Goal: Transaction & Acquisition: Purchase product/service

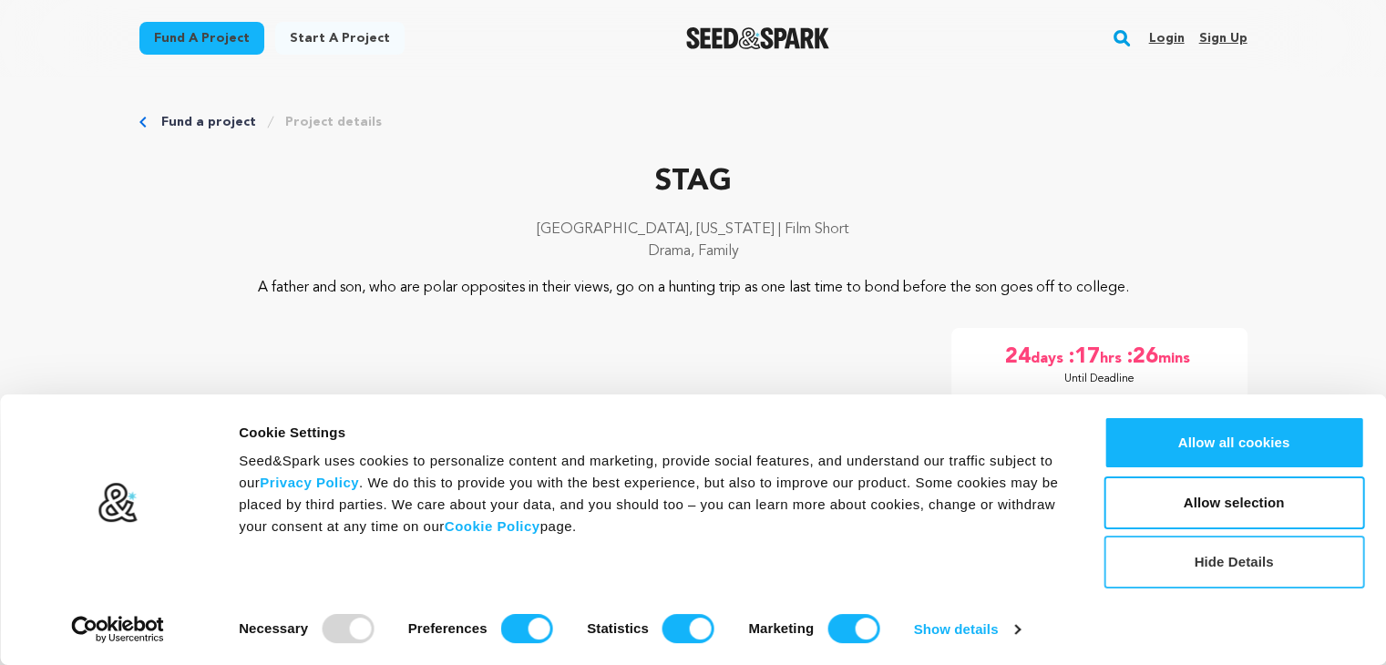
click at [1282, 554] on button "Hide Details" at bounding box center [1233, 562] width 261 height 53
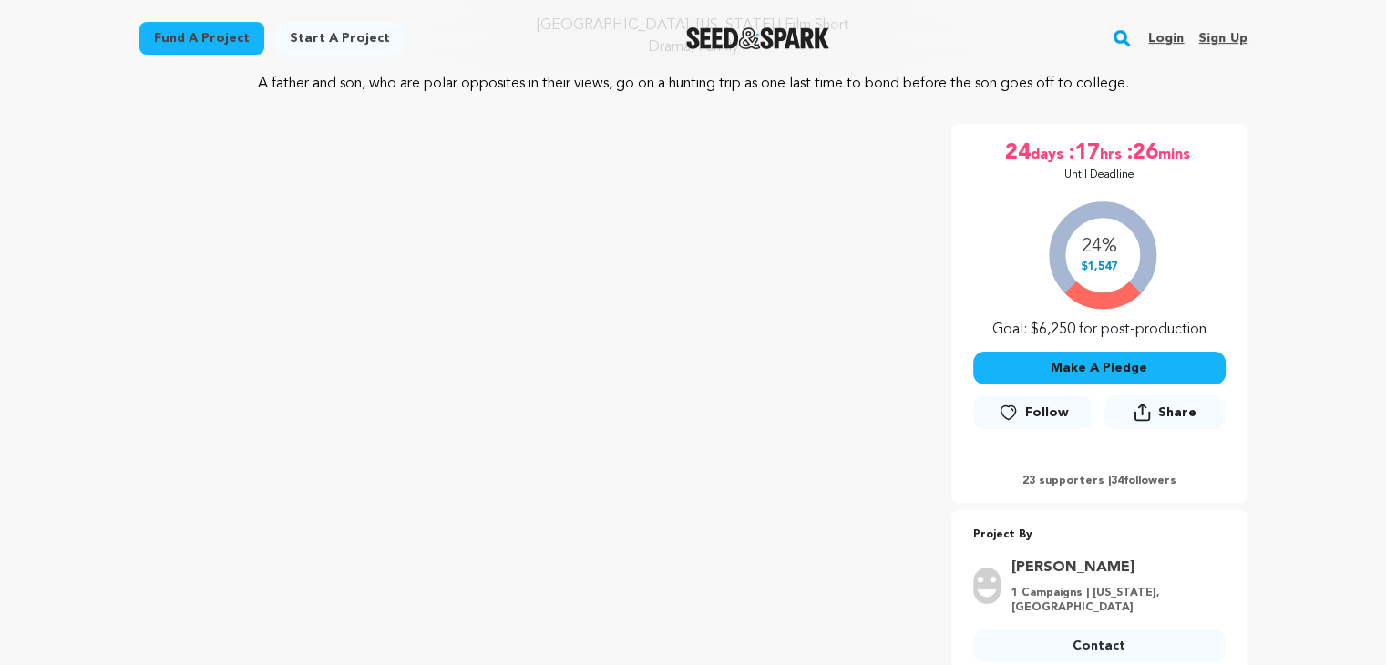
scroll to position [313, 0]
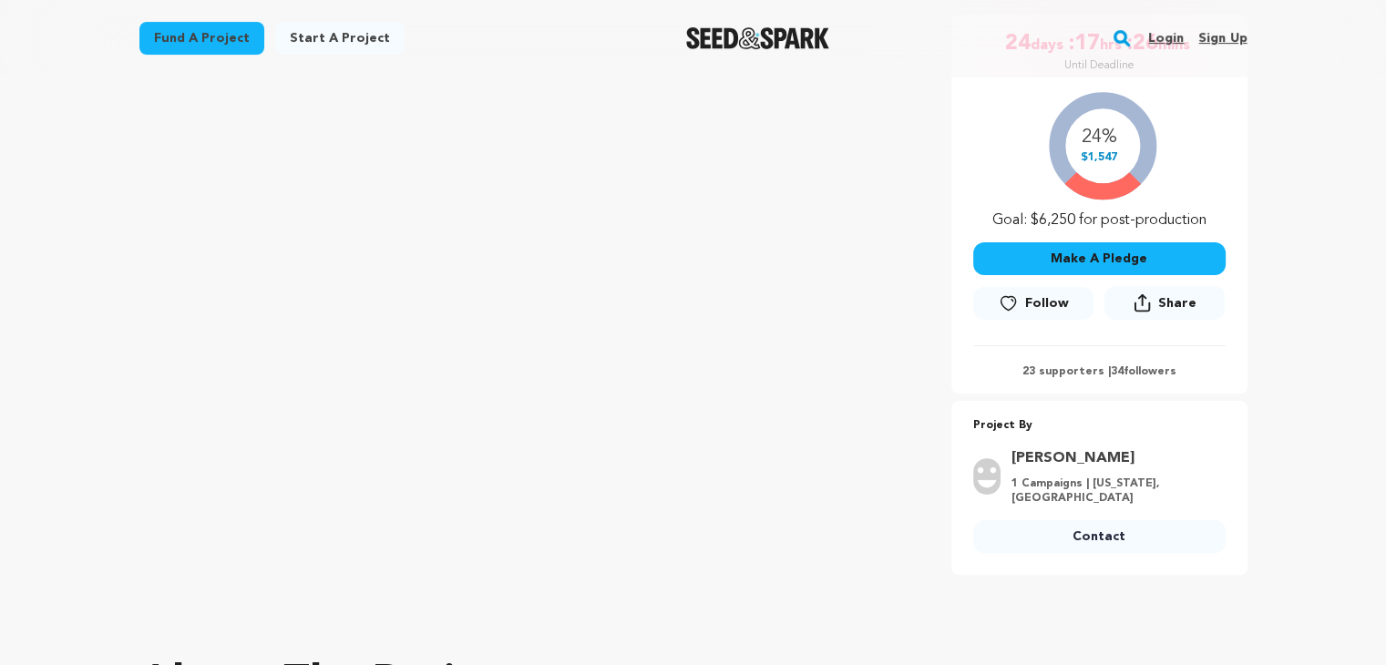
click at [1097, 275] on button "Make A Pledge" at bounding box center [1099, 258] width 252 height 33
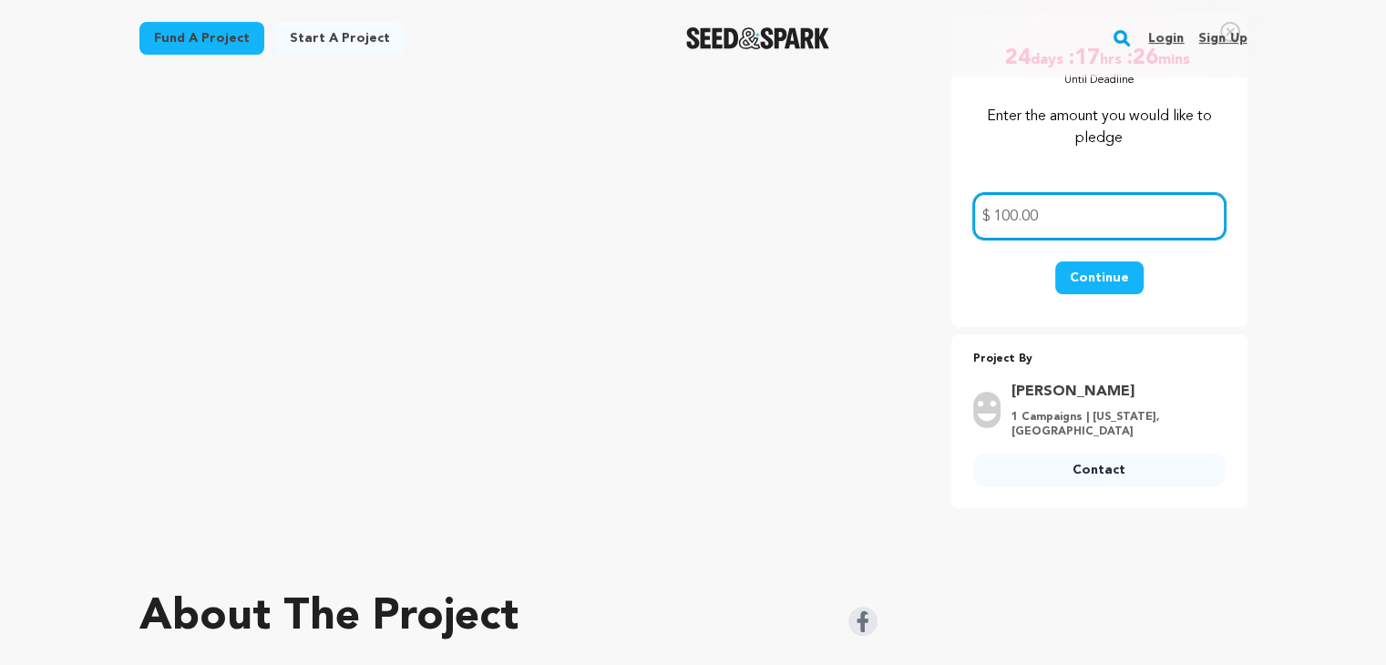
type input "100.00"
click at [1090, 292] on button "Continue" at bounding box center [1099, 278] width 88 height 33
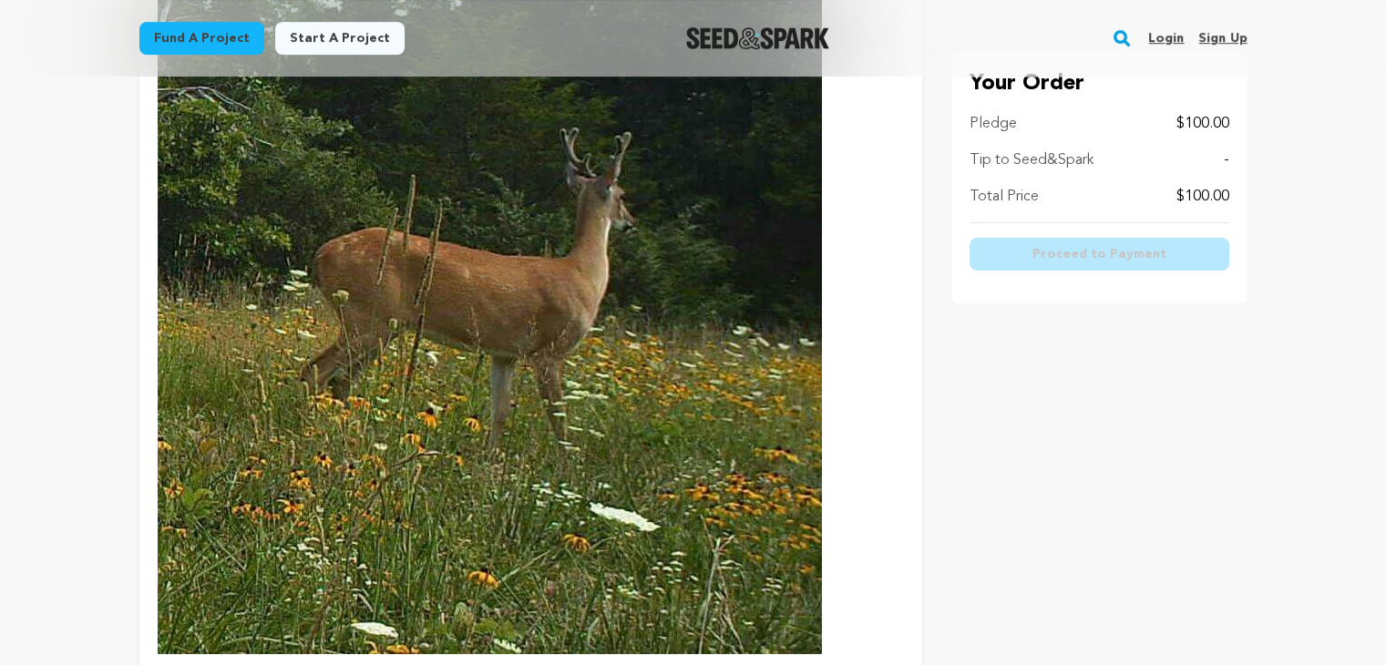
scroll to position [182, 0]
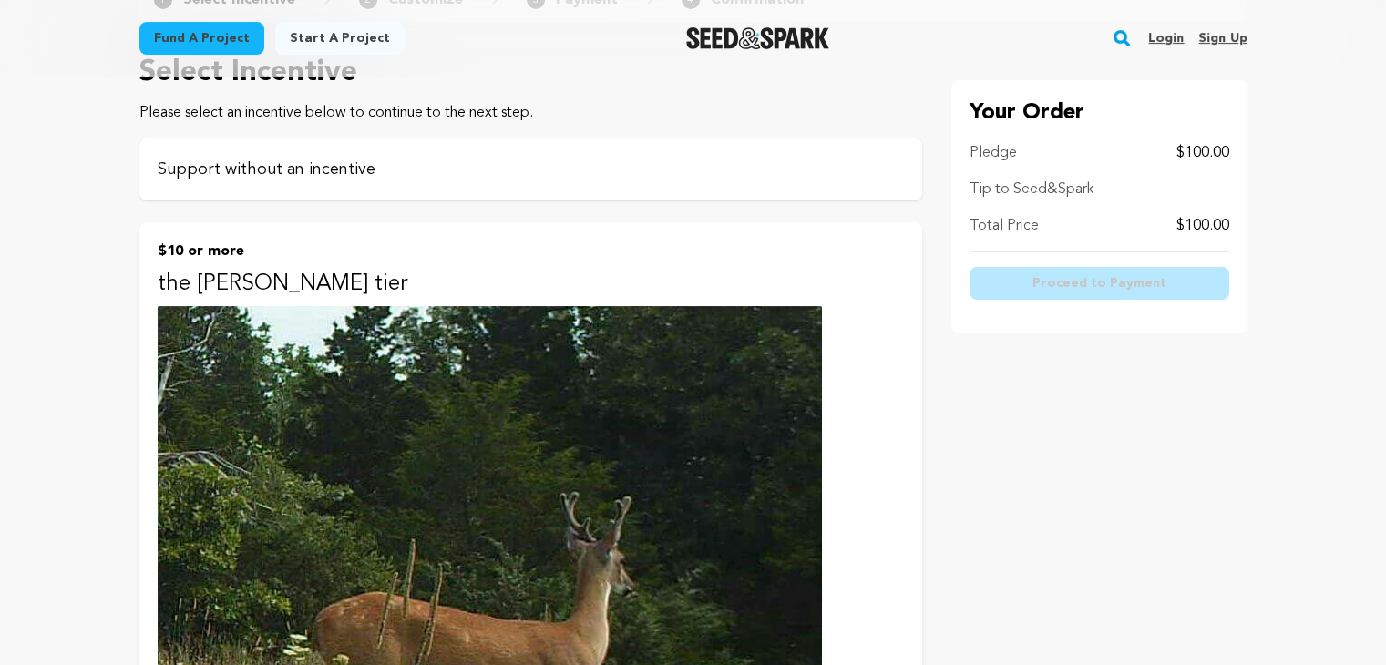
click at [487, 162] on p "Support without an incentive" at bounding box center [531, 170] width 746 height 26
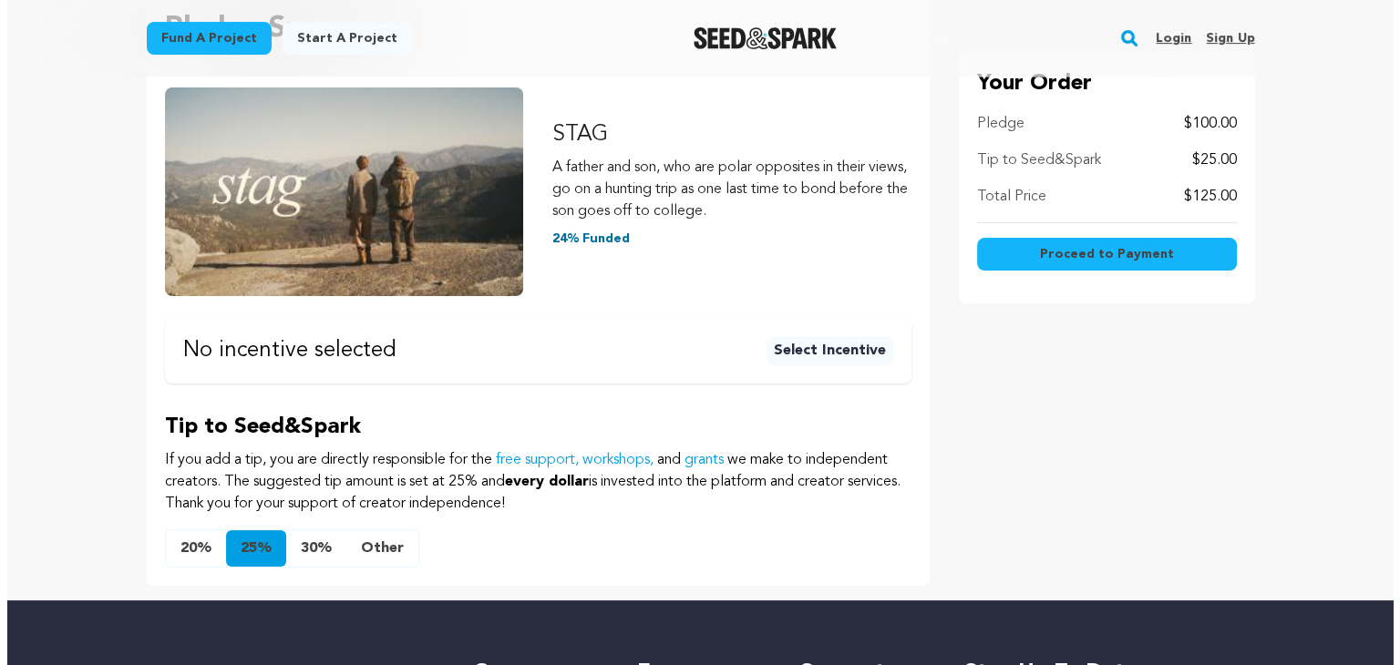
scroll to position [364, 0]
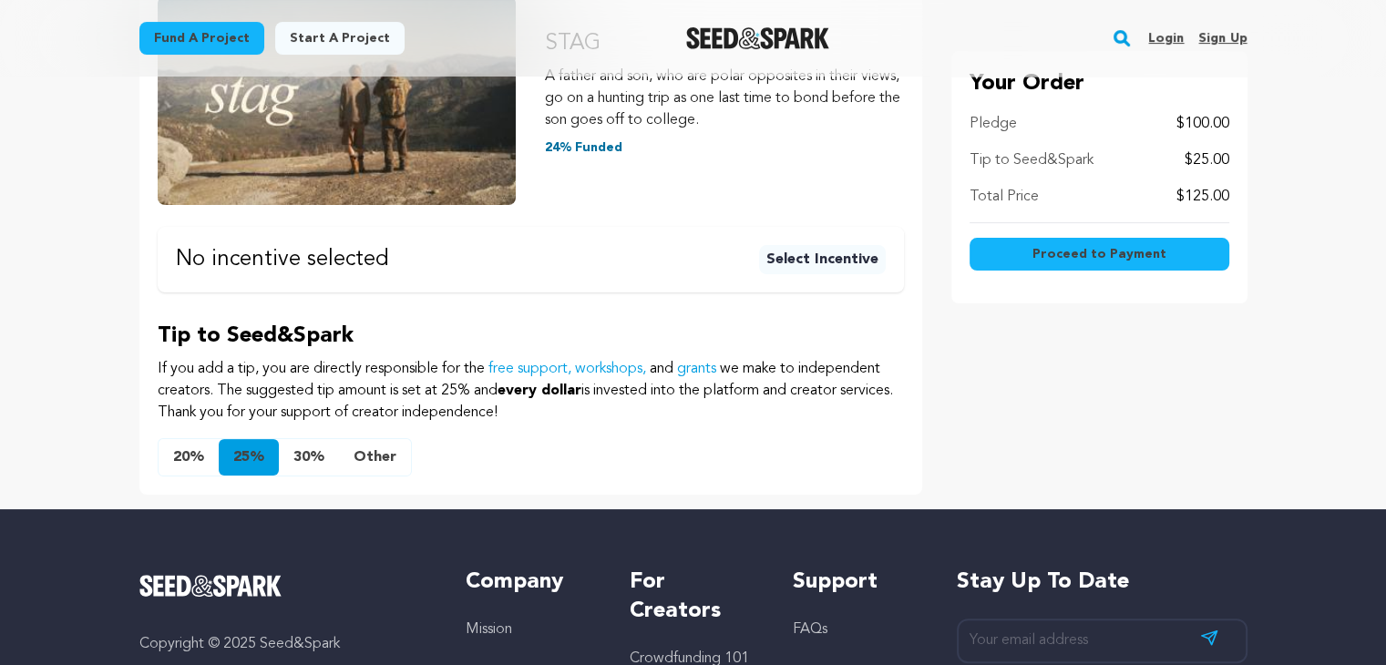
click at [179, 457] on button "20%" at bounding box center [189, 457] width 60 height 36
click at [381, 456] on button "Other" at bounding box center [375, 457] width 72 height 36
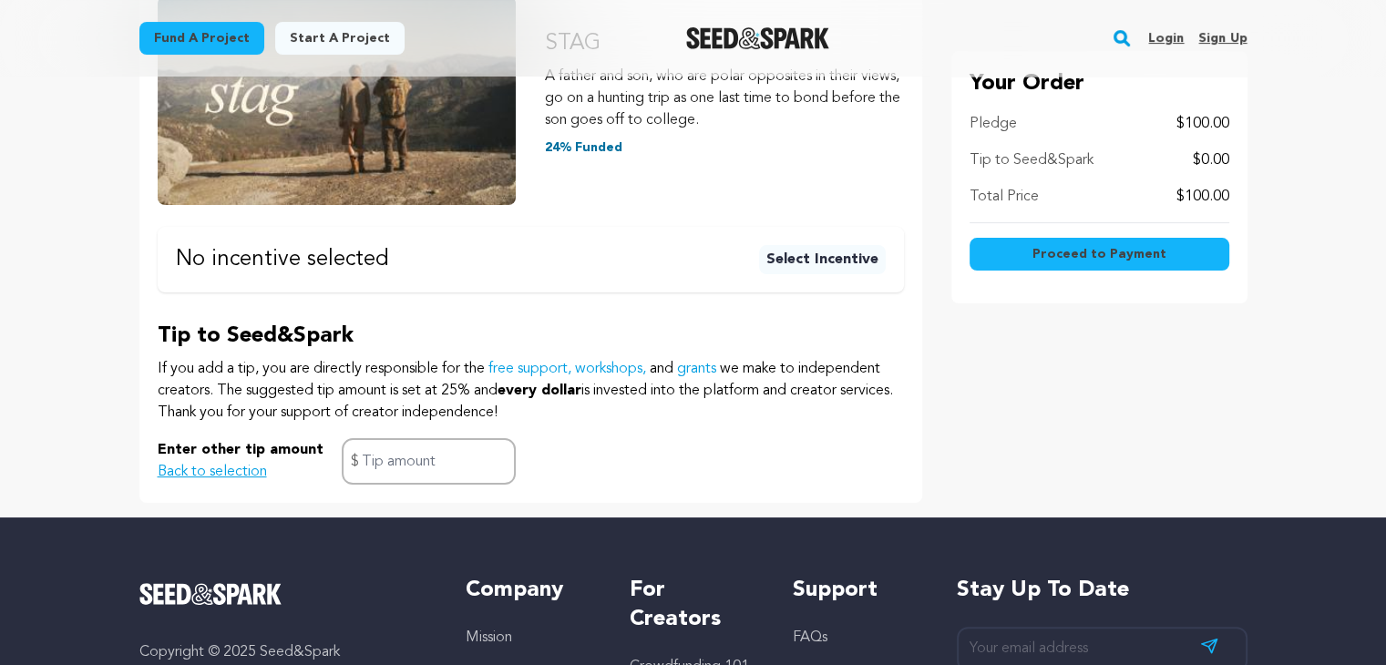
click at [1131, 249] on span "Proceed to Payment" at bounding box center [1099, 254] width 134 height 18
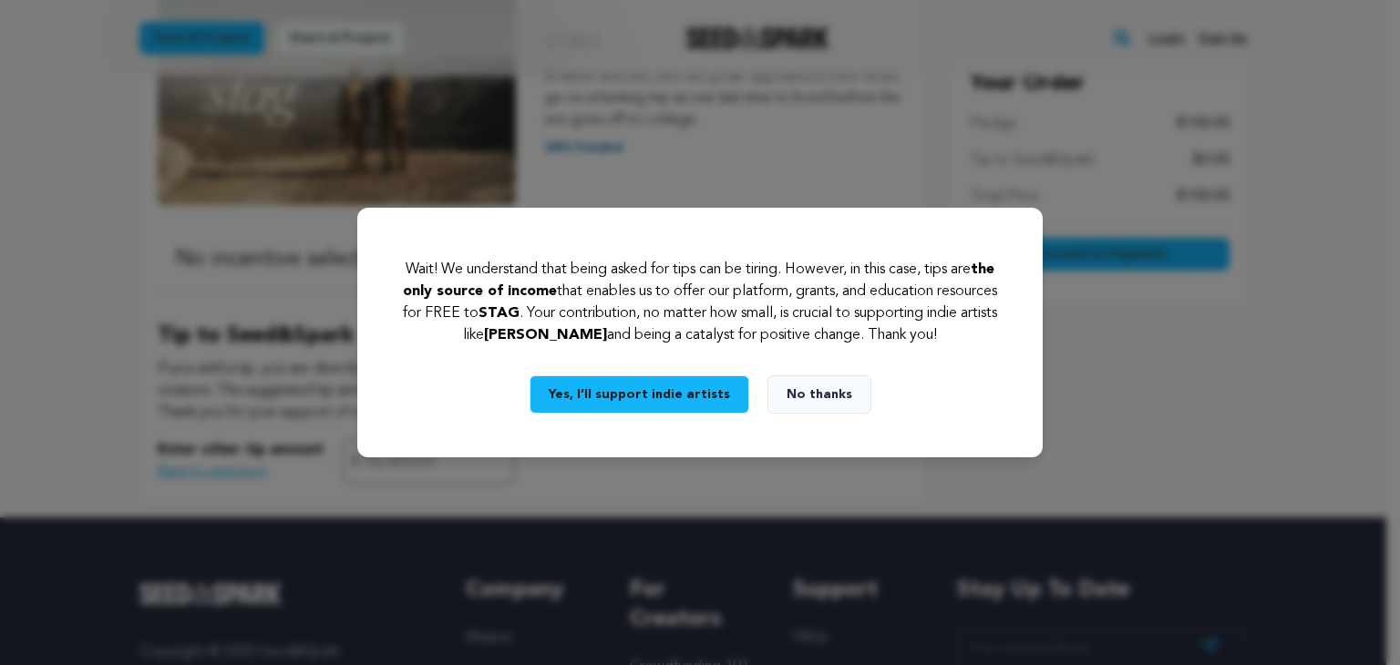
click at [805, 391] on button "No thanks" at bounding box center [819, 394] width 104 height 38
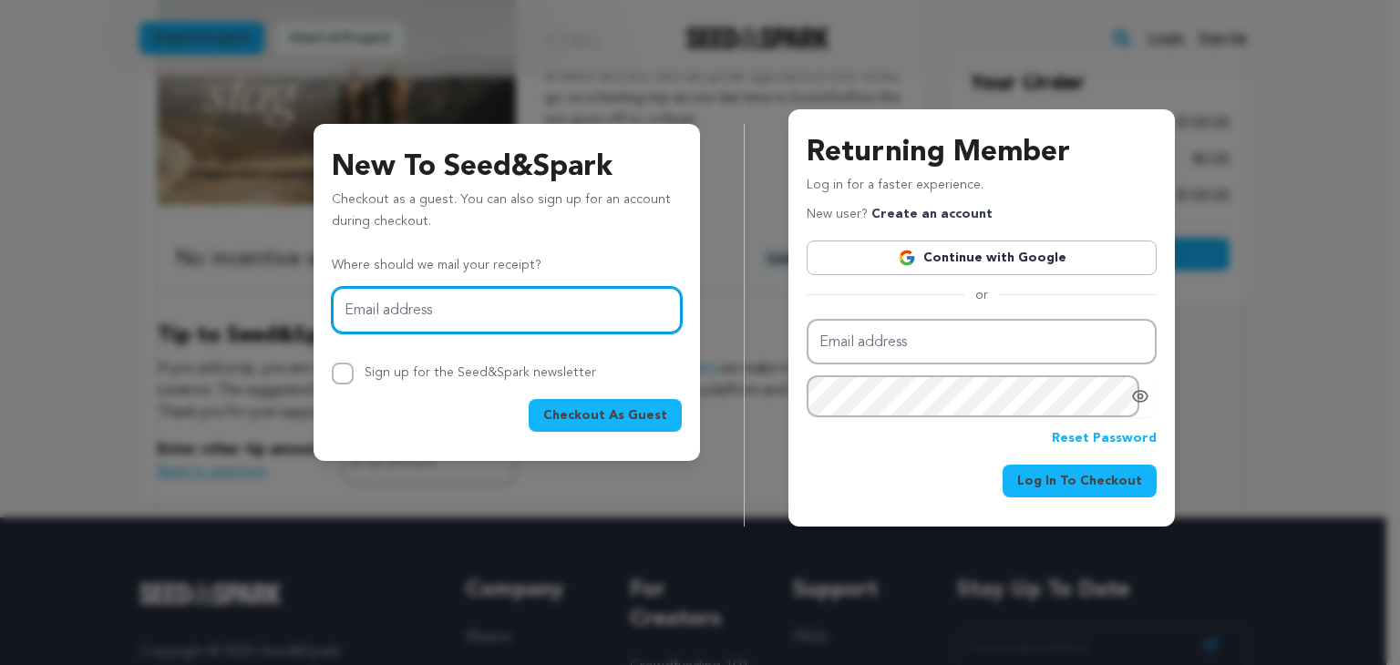
click at [459, 310] on input "Email address" at bounding box center [507, 310] width 350 height 46
type input "tracyhall@pointloma.edu"
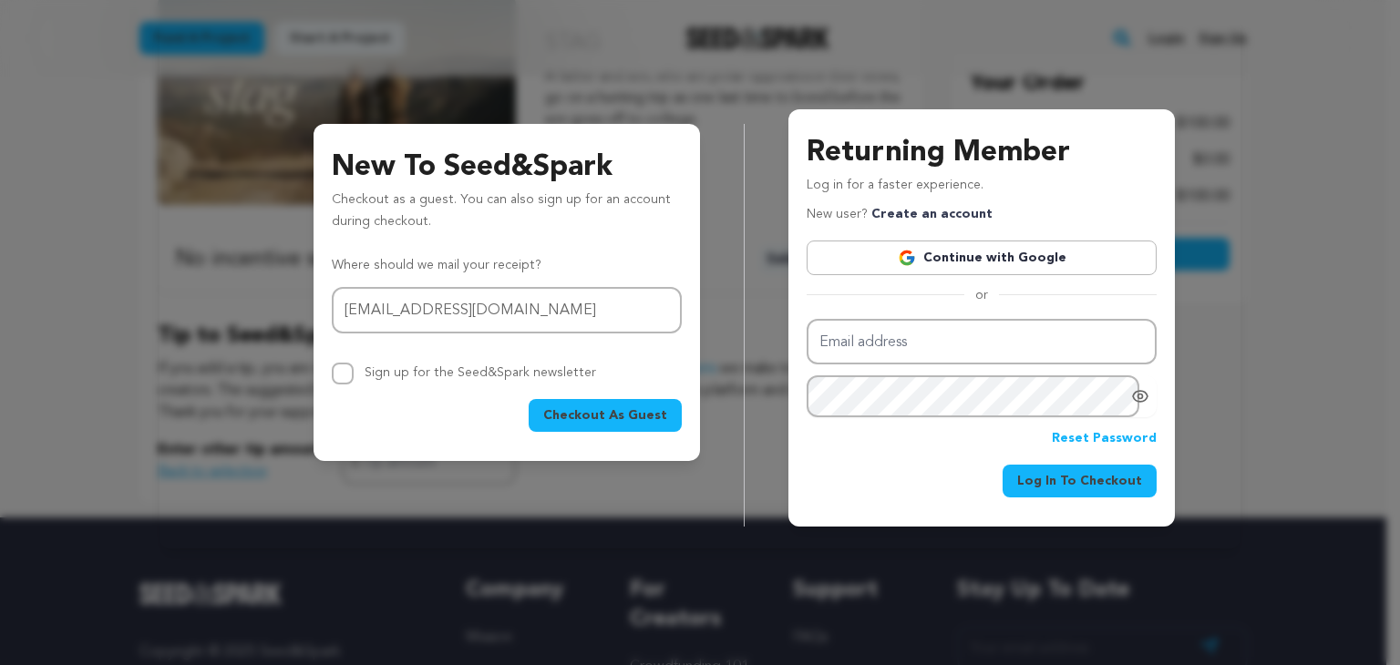
click at [615, 416] on span "Checkout As Guest" at bounding box center [605, 415] width 124 height 18
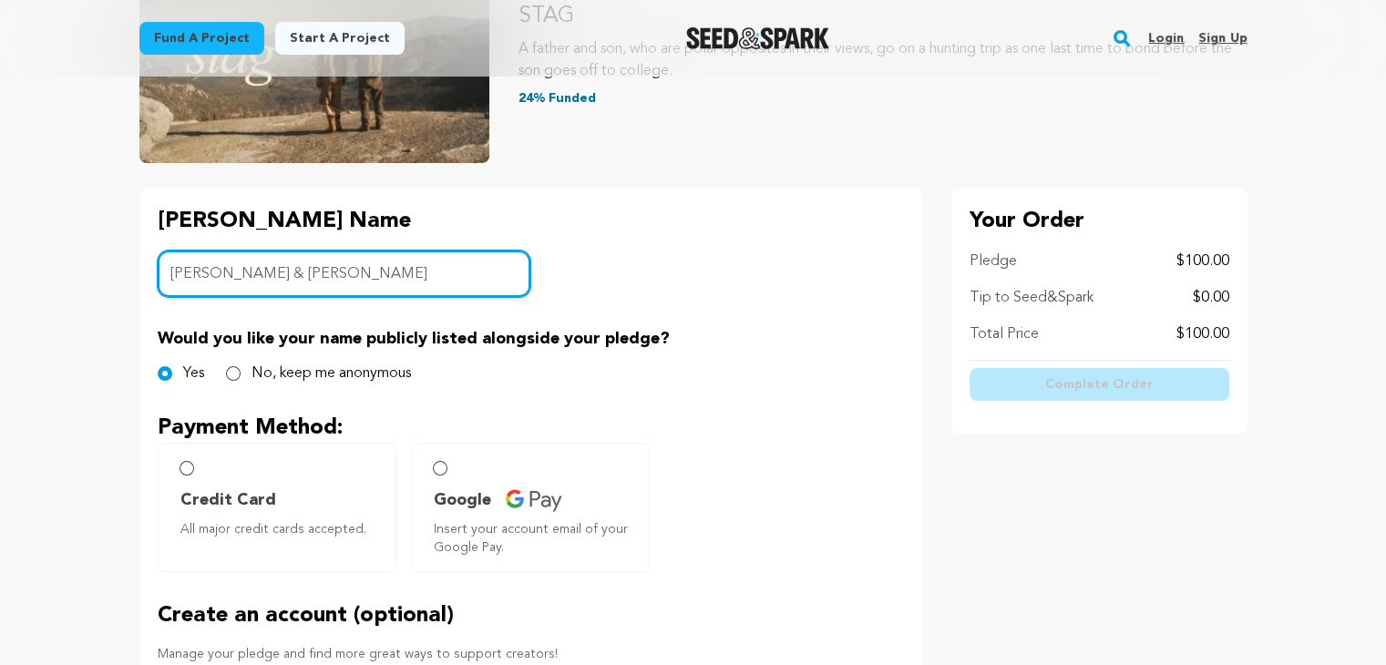
scroll to position [364, 0]
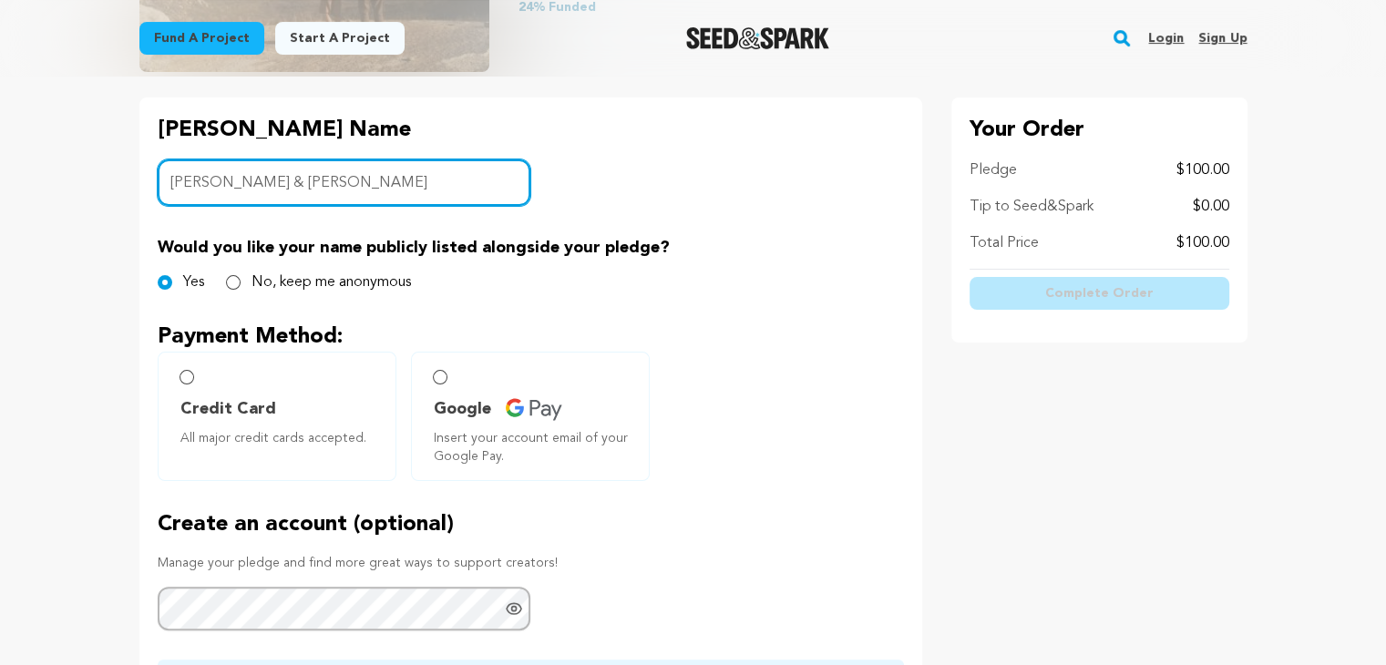
type input "[PERSON_NAME] & [PERSON_NAME]"
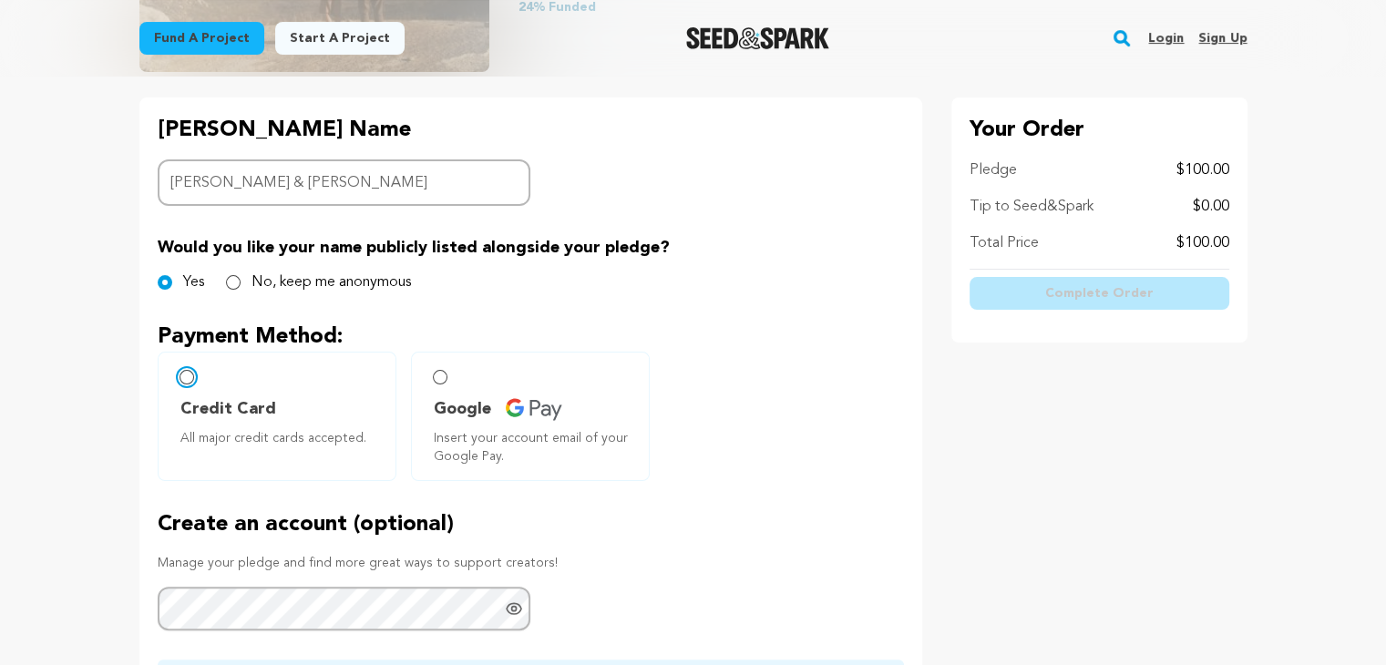
click at [183, 374] on input "Credit Card All major credit cards accepted." at bounding box center [187, 377] width 15 height 15
radio input "false"
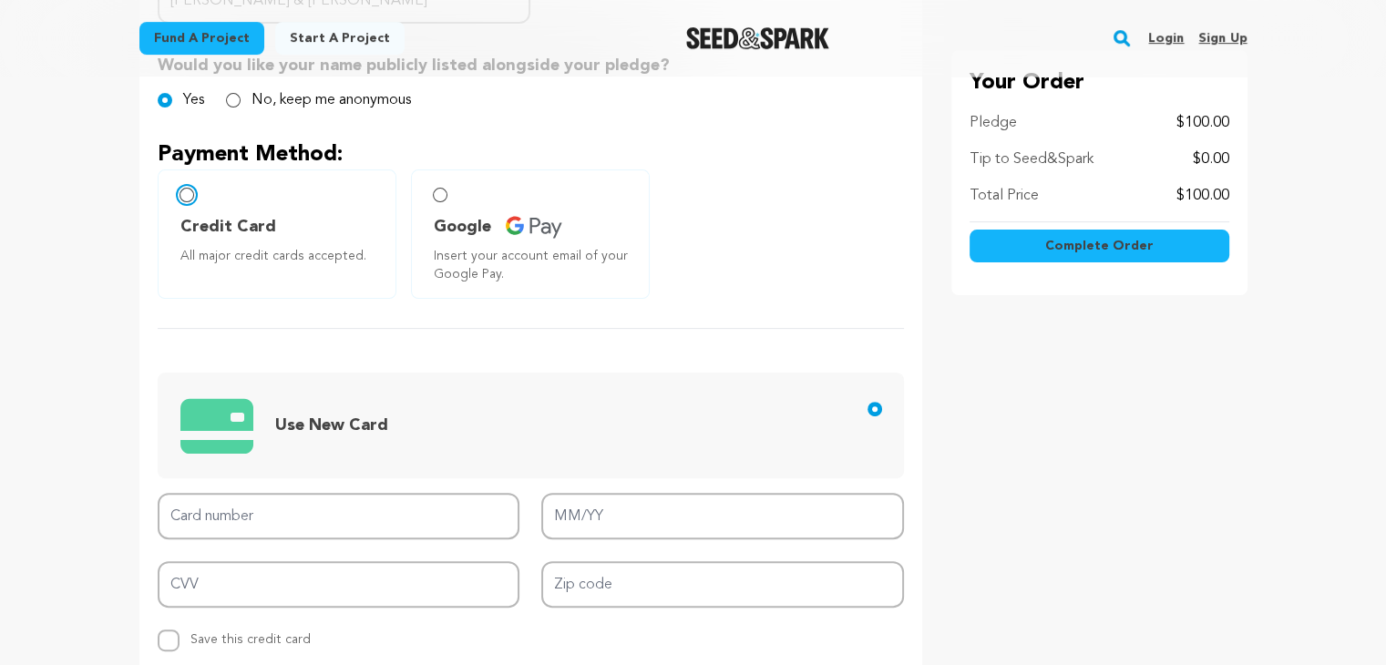
scroll to position [638, 0]
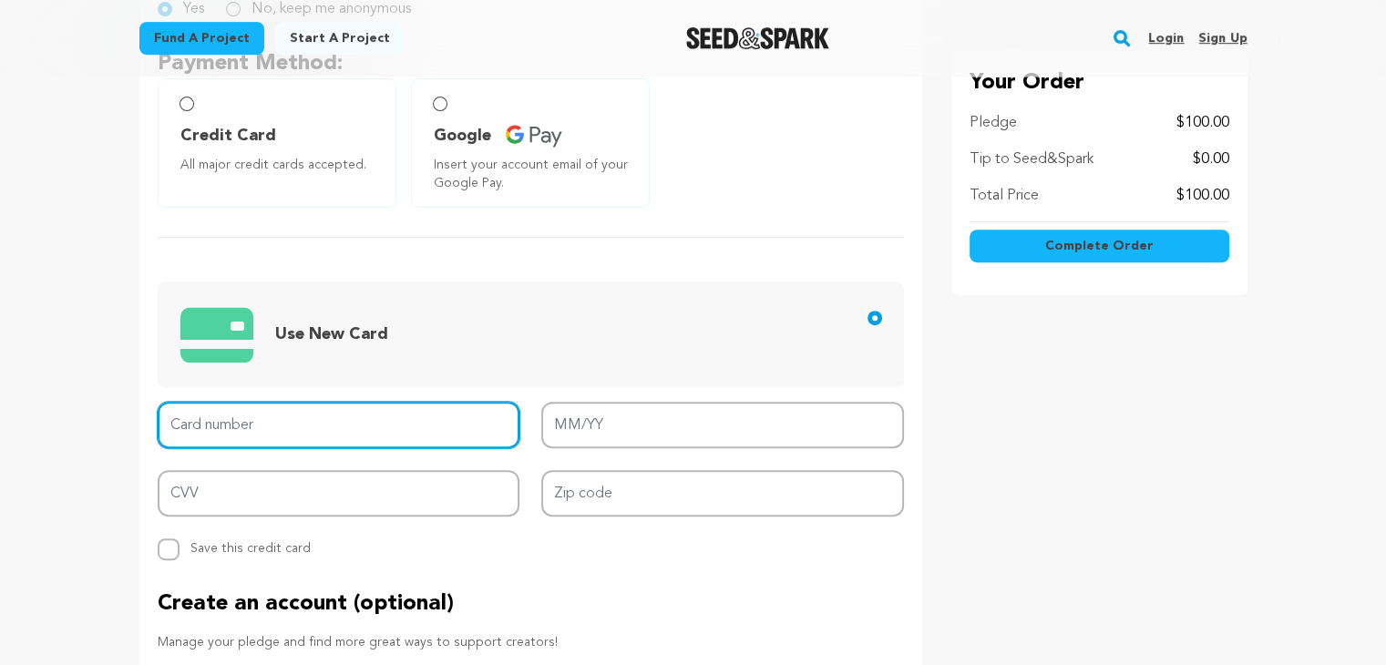
click at [408, 417] on input "Card number" at bounding box center [339, 425] width 363 height 46
type input "[CREDIT_CARD_NUMBER]"
type input "07/29"
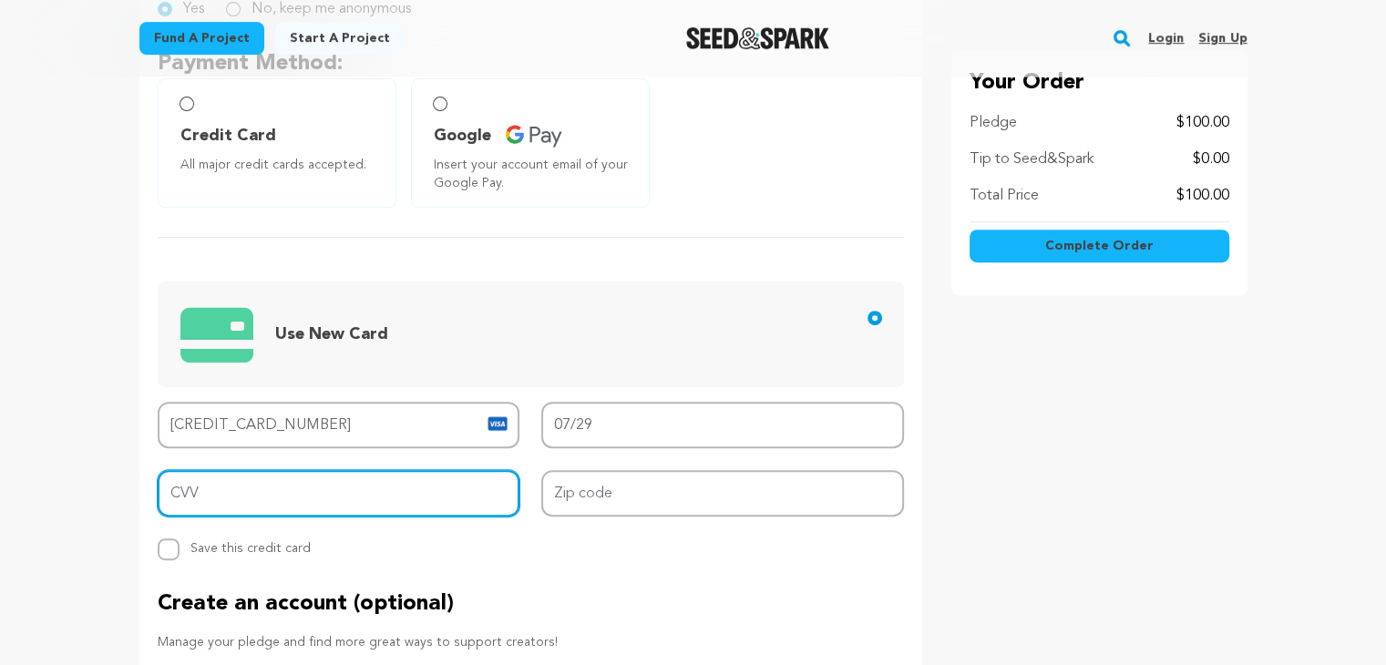
click at [371, 491] on input "CVV" at bounding box center [339, 493] width 363 height 46
type input "651"
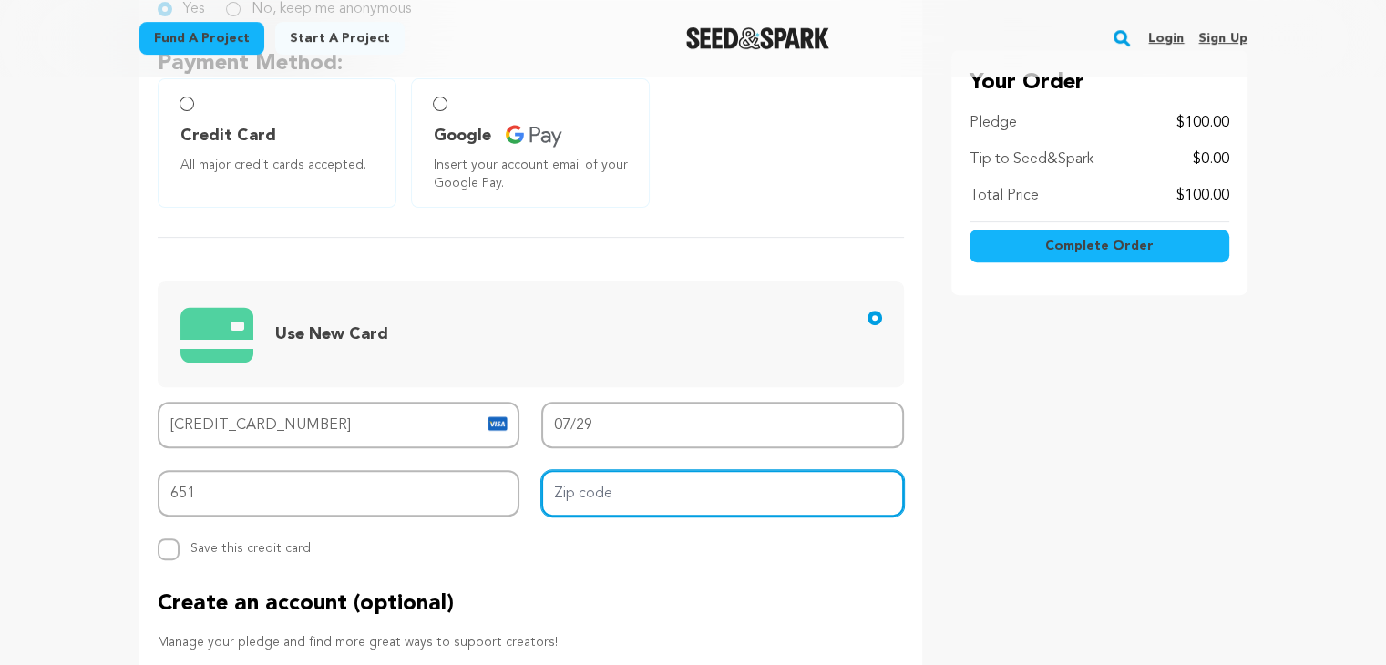
click at [569, 485] on input "Zip code" at bounding box center [722, 493] width 363 height 46
type input "92584"
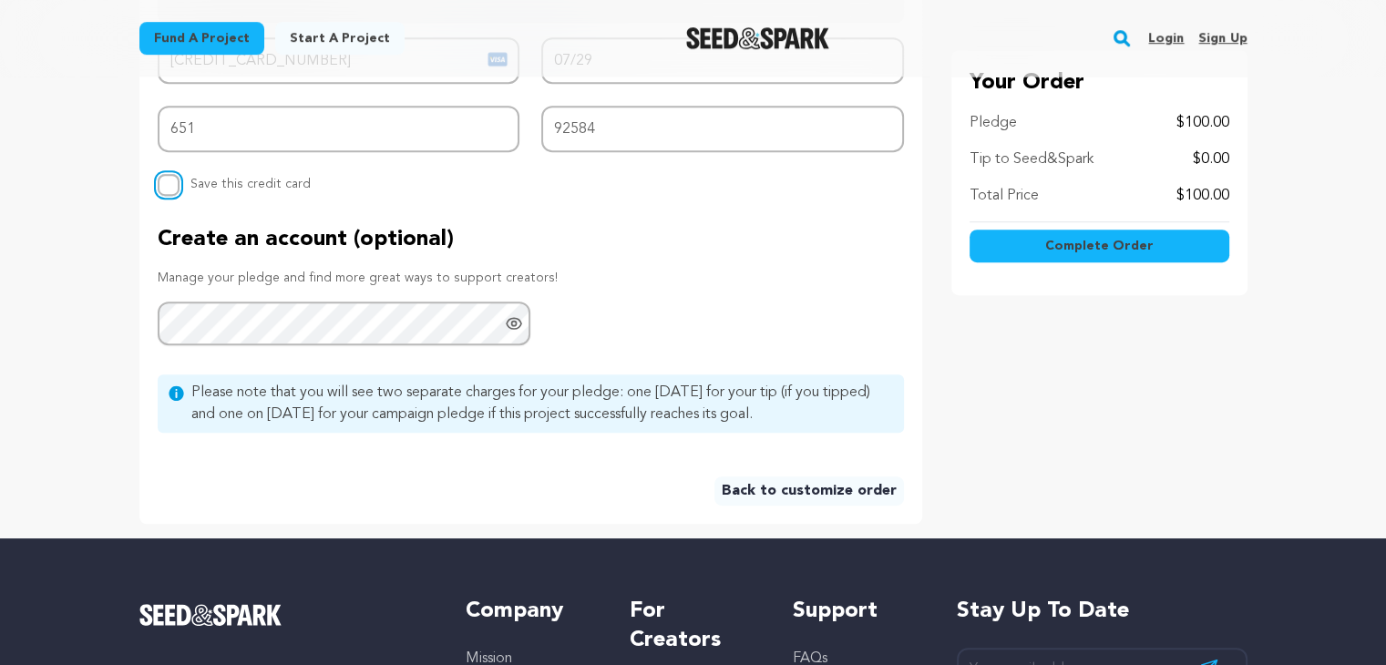
scroll to position [911, 0]
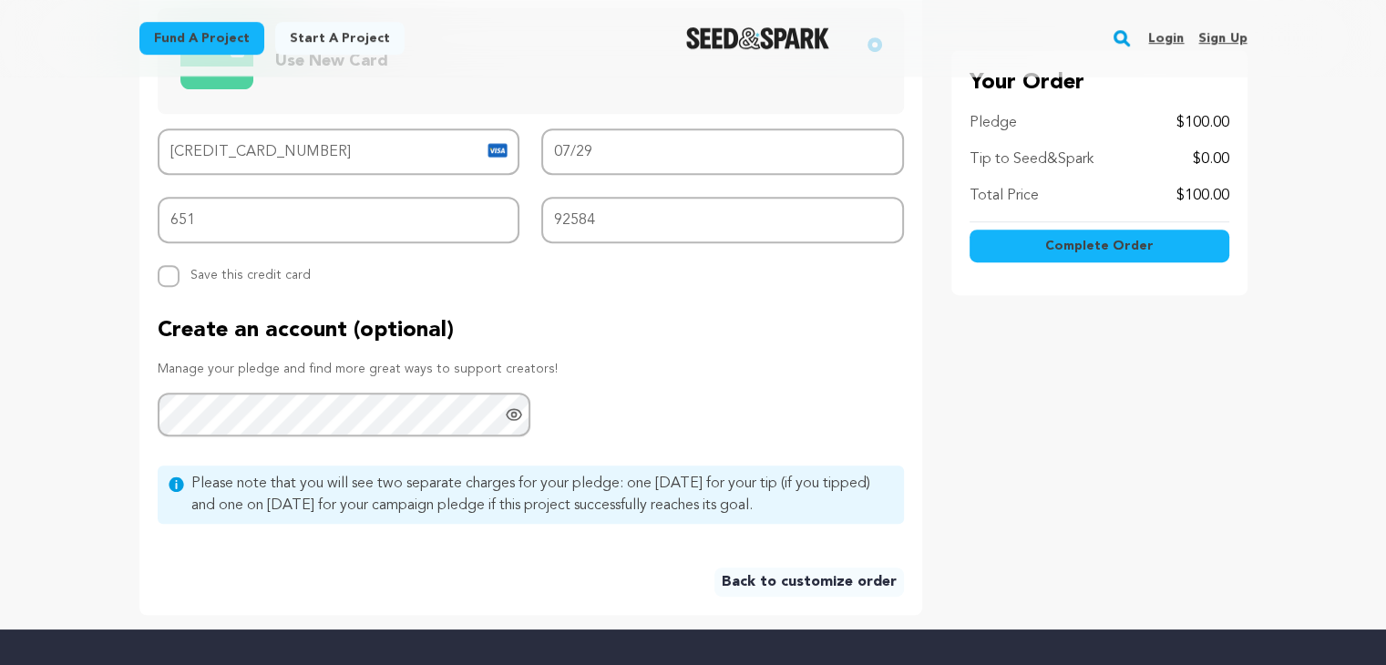
click at [1083, 248] on span "Complete Order" at bounding box center [1099, 247] width 108 height 18
